Goal: Information Seeking & Learning: Check status

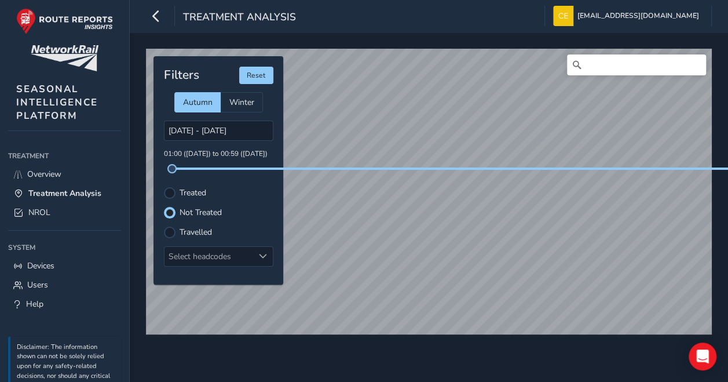
click at [504, 347] on div "© Mapbox © OpenStreetMap Improve this map © Maxar Filters Reset Autumn Winter […" at bounding box center [429, 206] width 598 height 349
click at [281, 280] on div "© Mapbox © OpenStreetMap Improve this map © Maxar Filters Reset Autumn Winter […" at bounding box center [429, 187] width 574 height 284
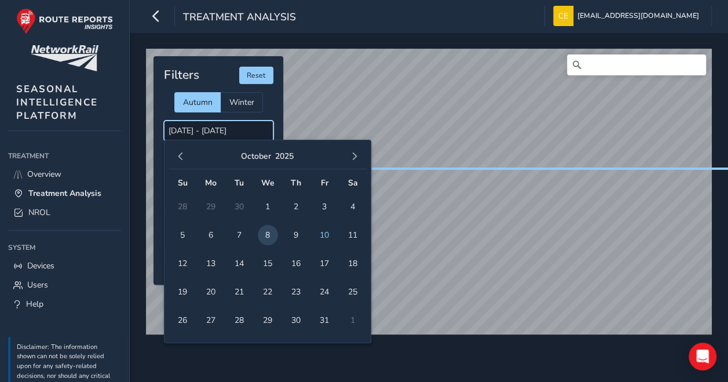
click at [222, 133] on input "[DATE] - [DATE]" at bounding box center [218, 130] width 109 height 20
click at [293, 243] on span "9" at bounding box center [296, 235] width 20 height 20
click at [299, 230] on span "9" at bounding box center [296, 235] width 20 height 20
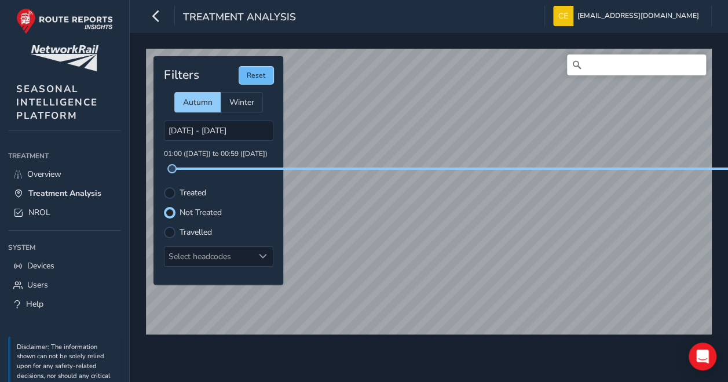
click at [252, 75] on button "Reset" at bounding box center [256, 75] width 34 height 17
click at [193, 132] on input "[DATE] - [DATE]" at bounding box center [218, 130] width 109 height 20
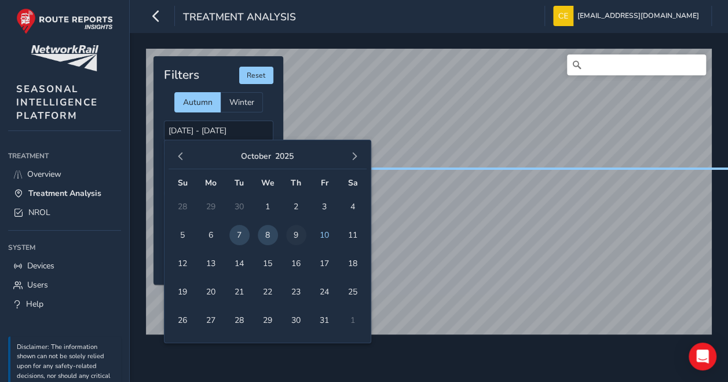
click at [295, 239] on span "9" at bounding box center [296, 235] width 20 height 20
type input "[DATE] - [DATE]"
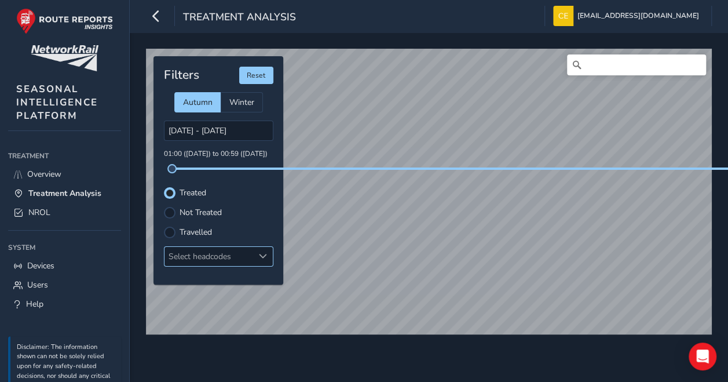
drag, startPoint x: 295, startPoint y: 239, endPoint x: 266, endPoint y: 259, distance: 34.5
click at [266, 259] on div at bounding box center [263, 256] width 19 height 19
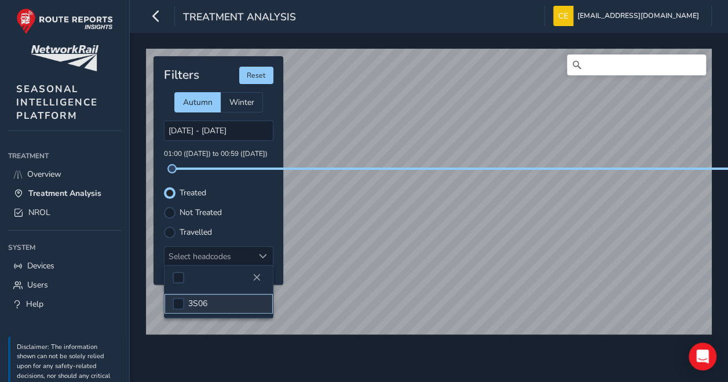
click at [185, 303] on li "3S06" at bounding box center [218, 304] width 108 height 20
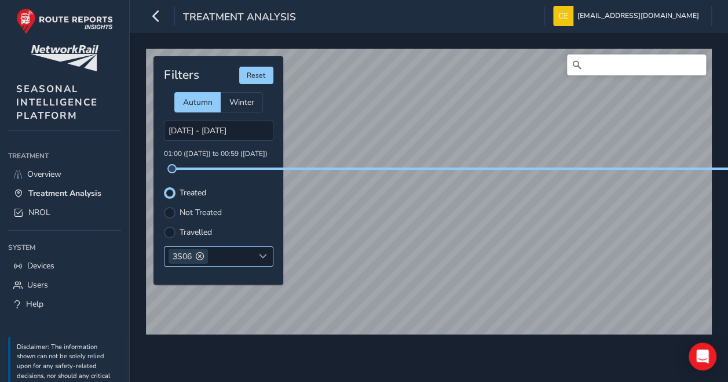
click at [199, 254] on span at bounding box center [200, 256] width 8 height 8
click at [171, 210] on div at bounding box center [170, 213] width 12 height 12
click at [172, 191] on div at bounding box center [170, 193] width 12 height 12
click at [727, 340] on html "Treatment Analysis [EMAIL_ADDRESS][DOMAIN_NAME] Colour Scheme: Dark Dim Light L…" at bounding box center [364, 191] width 728 height 382
click at [727, 311] on html "Treatment Analysis [EMAIL_ADDRESS][DOMAIN_NAME] Colour Scheme: Dark Dim Light L…" at bounding box center [364, 191] width 728 height 382
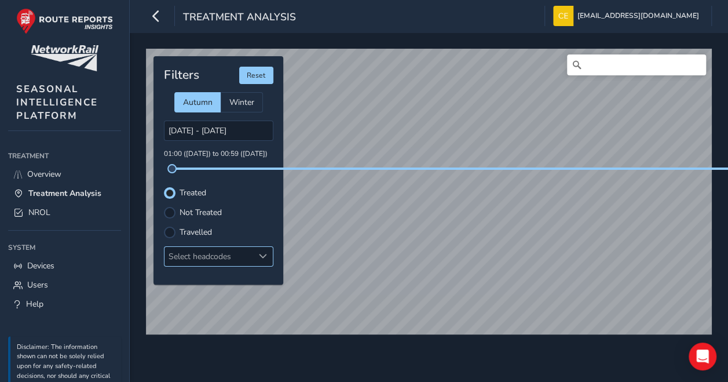
click at [718, 281] on div "© Mapbox © OpenStreetMap Improve this map © Maxar Filters Reset Autumn Winter […" at bounding box center [429, 206] width 598 height 349
click at [170, 211] on div at bounding box center [170, 213] width 12 height 12
click at [166, 193] on div at bounding box center [170, 193] width 12 height 12
click at [530, 381] on html "Treatment Analysis [EMAIL_ADDRESS][DOMAIN_NAME] Colour Scheme: Dark Dim Light L…" at bounding box center [364, 191] width 728 height 382
click at [527, 351] on div "© Mapbox © OpenStreetMap Improve this map © Maxar Filters Reset Autumn Winter […" at bounding box center [429, 206] width 598 height 349
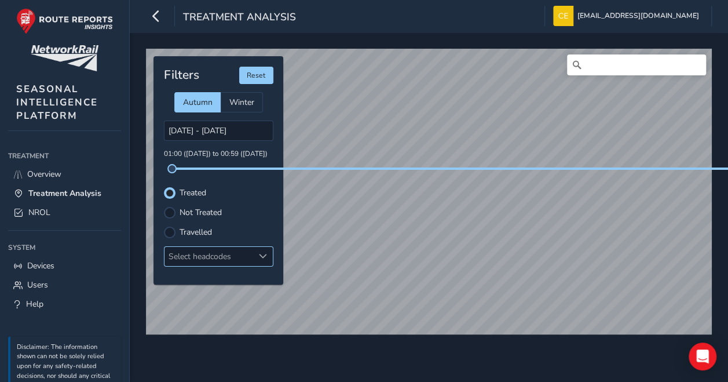
click at [625, 338] on div "© Mapbox © OpenStreetMap Improve this map © Maxar" at bounding box center [429, 192] width 574 height 294
click at [171, 215] on div at bounding box center [170, 213] width 12 height 12
